Goal: Transaction & Acquisition: Purchase product/service

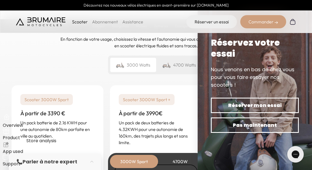
scroll to position [1301, 0]
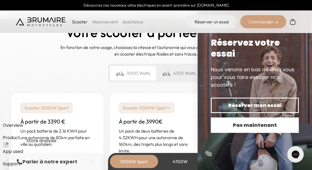
click at [237, 124] on span "Pas maintenant" at bounding box center [254, 125] width 69 height 8
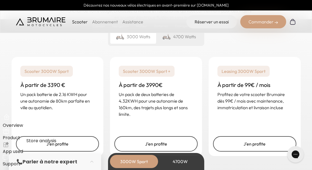
scroll to position [1338, 0]
click at [177, 40] on div "4700 Watts" at bounding box center [179, 36] width 46 height 14
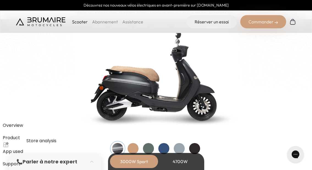
scroll to position [574, 0]
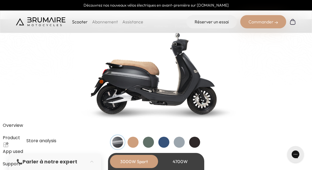
click at [178, 144] on div at bounding box center [179, 141] width 11 height 11
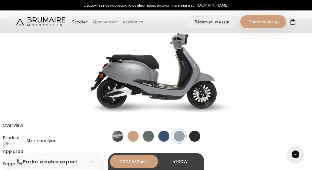
scroll to position [581, 0]
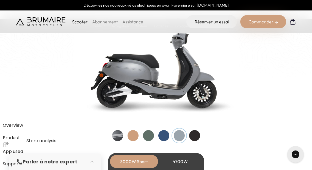
click at [199, 137] on div at bounding box center [194, 135] width 11 height 11
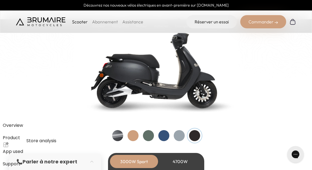
click at [181, 136] on div at bounding box center [179, 135] width 11 height 11
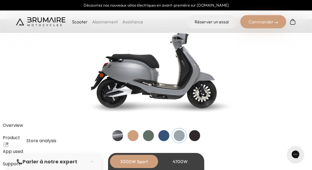
click at [198, 133] on div at bounding box center [194, 135] width 11 height 11
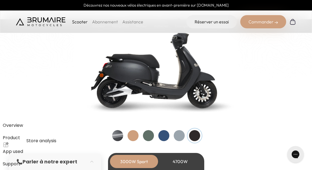
click at [189, 135] on div at bounding box center [194, 135] width 11 height 11
click at [185, 136] on div at bounding box center [156, 135] width 88 height 11
click at [176, 133] on div at bounding box center [179, 135] width 11 height 11
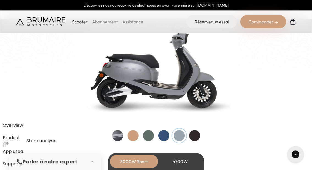
click at [162, 134] on div at bounding box center [163, 135] width 11 height 11
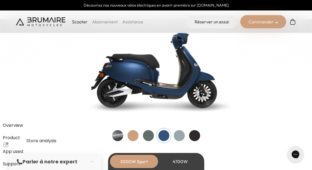
click at [173, 137] on div at bounding box center [156, 135] width 88 height 11
click at [177, 136] on div at bounding box center [179, 135] width 11 height 11
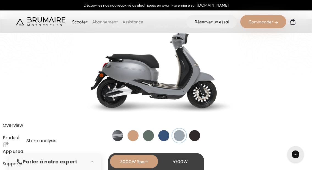
click at [167, 131] on div at bounding box center [163, 135] width 11 height 11
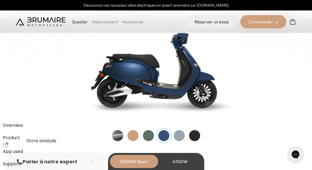
click at [153, 135] on div at bounding box center [148, 135] width 11 height 11
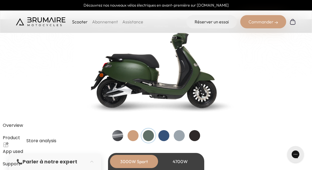
click at [165, 136] on div at bounding box center [163, 135] width 11 height 11
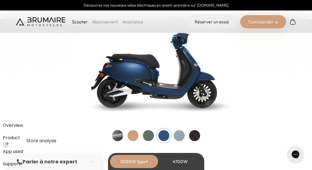
click at [173, 135] on div at bounding box center [156, 135] width 88 height 11
click at [176, 135] on div at bounding box center [179, 135] width 11 height 11
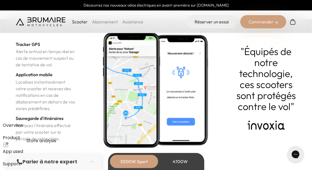
scroll to position [1902, 0]
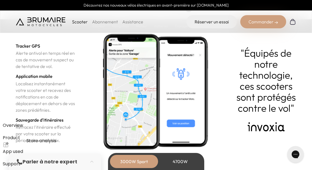
click at [269, 20] on div "Commander" at bounding box center [263, 21] width 46 height 13
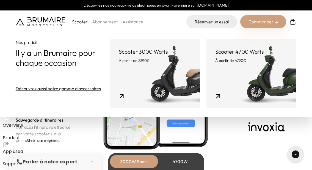
click at [223, 84] on link "Scooter 4700 Watts À partir de 4790€" at bounding box center [251, 73] width 90 height 69
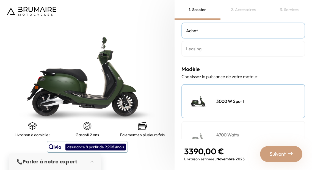
scroll to position [29, 0]
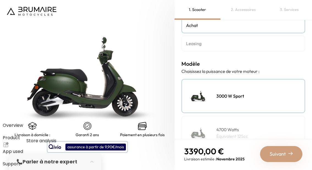
click at [203, 49] on link "Leasing" at bounding box center [243, 43] width 124 height 16
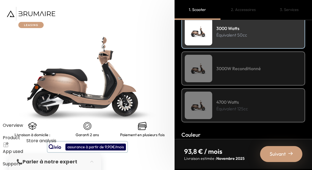
scroll to position [19, 0]
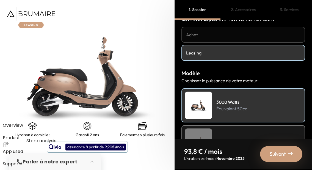
click at [212, 42] on div "Achat Leasing" at bounding box center [243, 44] width 124 height 34
click at [212, 34] on h4 "Achat" at bounding box center [243, 34] width 114 height 7
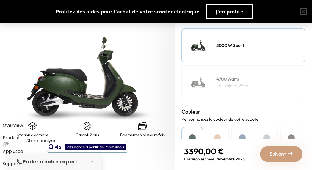
scroll to position [140, 0]
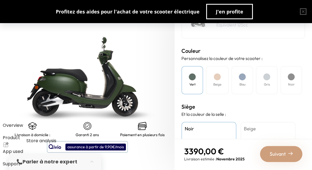
click at [56, 154] on div "Overview Product App used Support Store analysis" at bounding box center [30, 140] width 54 height 53
click at [56, 144] on div "Store analysis" at bounding box center [41, 140] width 30 height 7
click at [192, 120] on div "Siège Et la couleur de la selle : Noir Beige" at bounding box center [243, 146] width 124 height 88
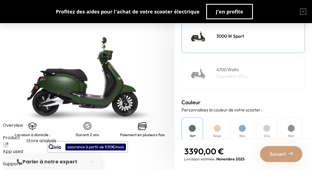
scroll to position [86, 0]
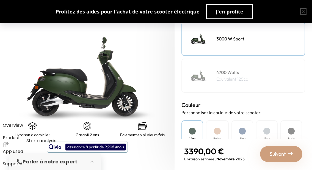
click at [202, 74] on img at bounding box center [198, 75] width 27 height 27
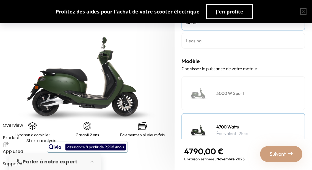
scroll to position [23, 0]
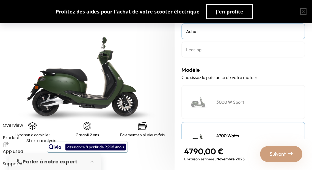
click at [202, 48] on h4 "Leasing" at bounding box center [243, 49] width 114 height 7
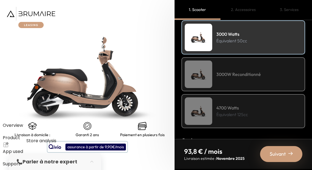
scroll to position [80, 0]
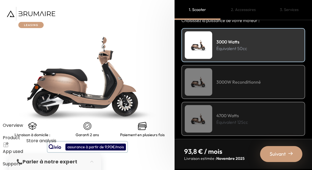
click at [211, 122] on img at bounding box center [198, 118] width 27 height 27
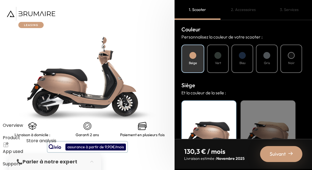
scroll to position [198, 0]
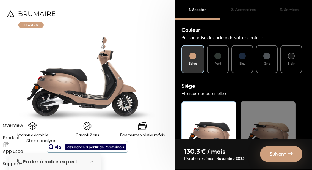
click at [267, 58] on div at bounding box center [266, 55] width 7 height 7
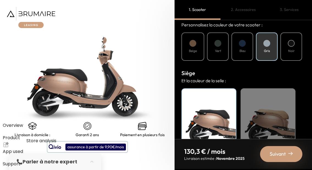
scroll to position [235, 0]
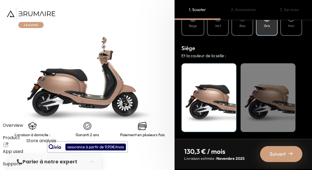
click at [280, 154] on span "Suivant" at bounding box center [277, 154] width 16 height 8
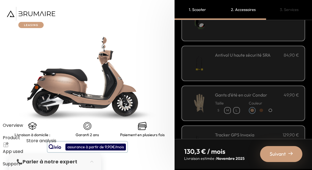
scroll to position [44, 0]
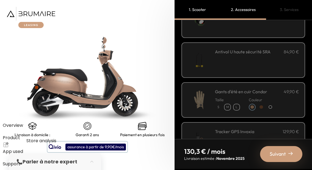
click at [219, 35] on div "**********" at bounding box center [243, 19] width 124 height 35
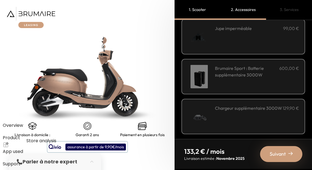
scroll to position [229, 0]
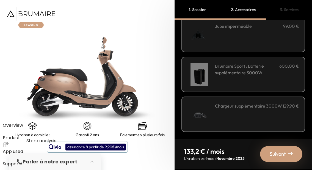
click at [277, 156] on span "Suivant" at bounding box center [277, 154] width 16 height 8
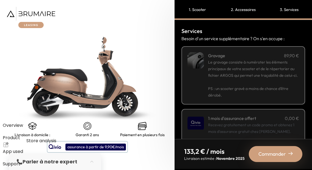
scroll to position [28, 0]
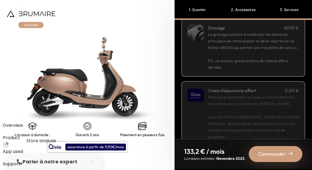
click at [241, 69] on p "PS : un scooter gravé a moins de chance d’être dérobé." at bounding box center [253, 61] width 91 height 20
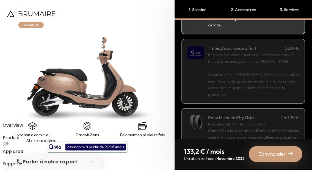
click at [241, 69] on p "Recevez gratuitement un code promo et obtenez 1 mois d'assurance gratuit chez […" at bounding box center [253, 74] width 91 height 46
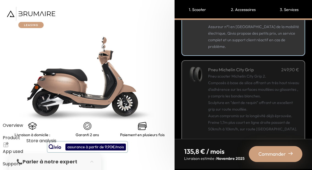
scroll to position [131, 0]
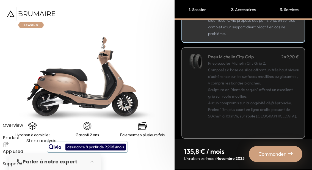
click at [261, 146] on div "Commander" at bounding box center [276, 154] width 54 height 16
